Goal: Information Seeking & Learning: Stay updated

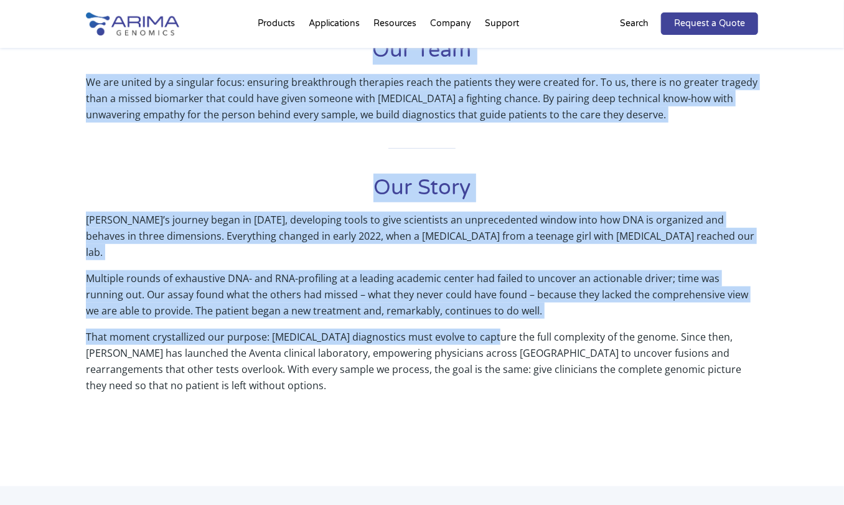
scroll to position [457, 0]
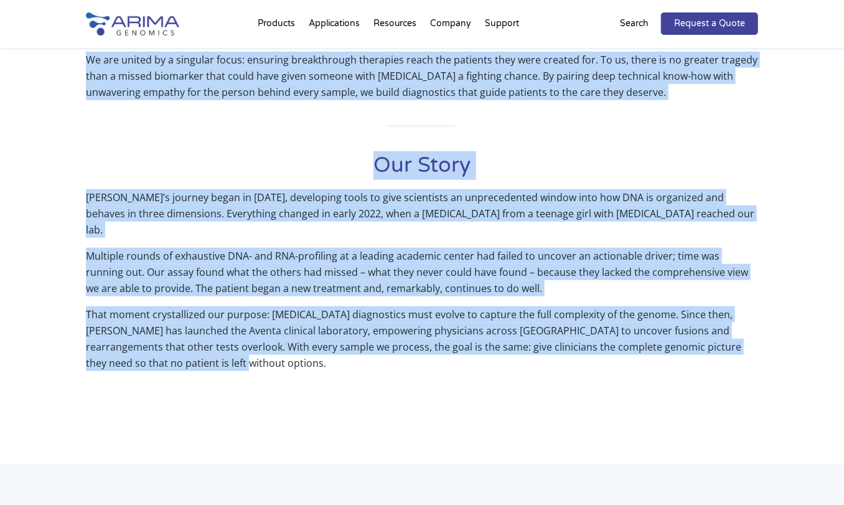
click at [469, 357] on div "Our Mission Improve patient outcomes by translating whole-genome sequence and s…" at bounding box center [422, 145] width 672 height 506
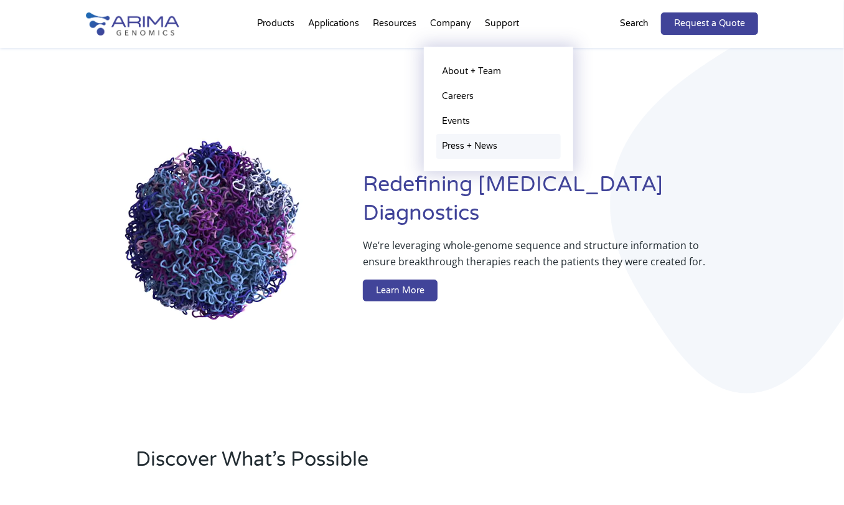
click at [456, 149] on link "Press + News" at bounding box center [498, 146] width 125 height 25
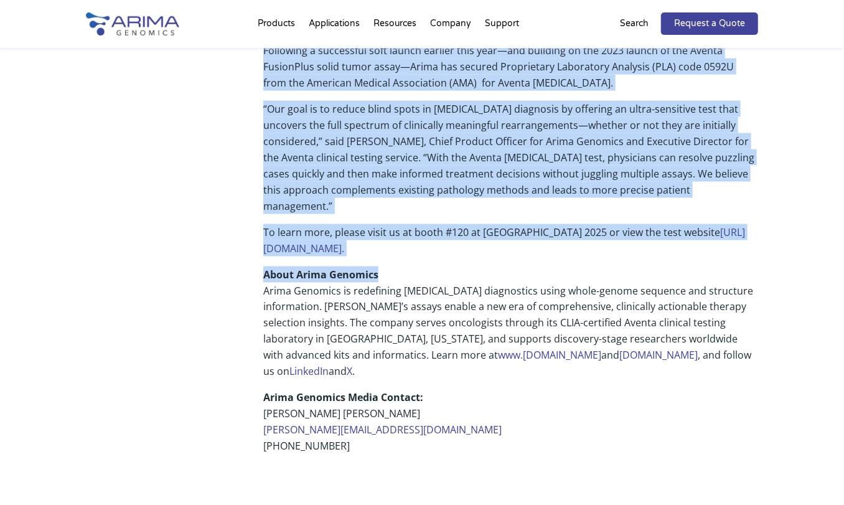
scroll to position [867, 0]
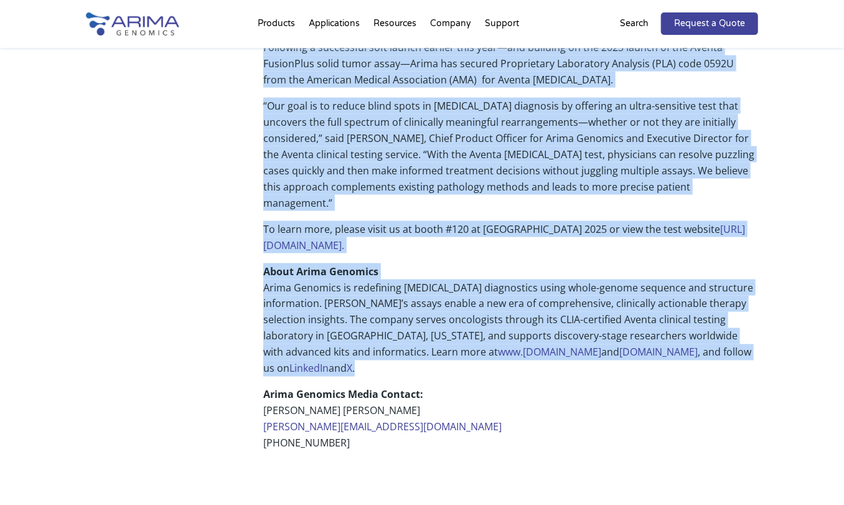
drag, startPoint x: 266, startPoint y: 98, endPoint x: 730, endPoint y: 281, distance: 498.1
copy div "Lorem Ipsumdol Sitametcon Adipis Elitsedd Eius te Incidid Utlaboreet Doloremagn…"
